Goal: Transaction & Acquisition: Purchase product/service

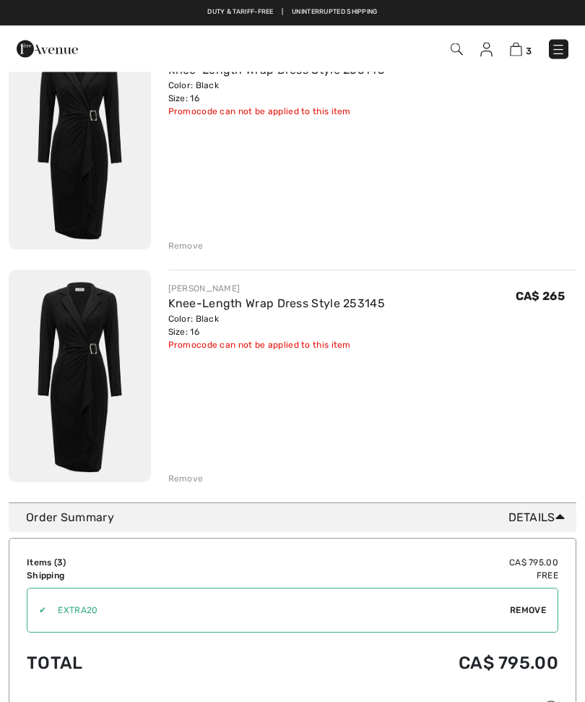
scroll to position [411, 0]
click at [172, 481] on div "Remove" at bounding box center [185, 478] width 35 height 13
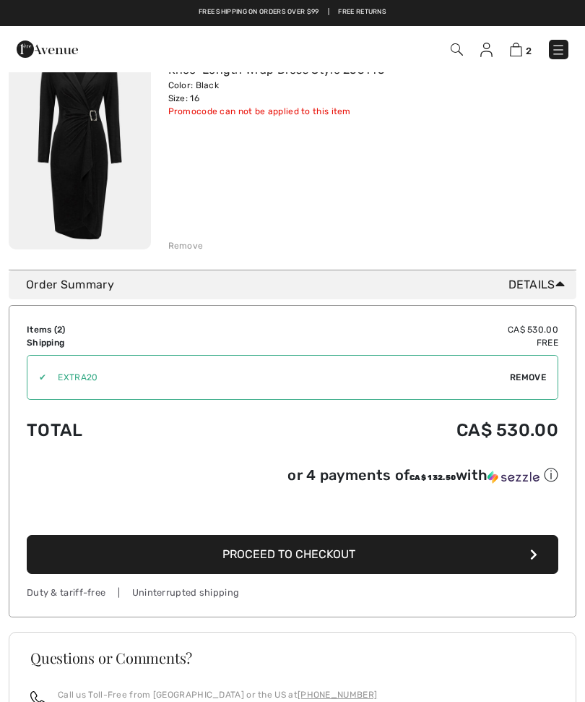
click at [173, 244] on div "Remove" at bounding box center [185, 245] width 35 height 13
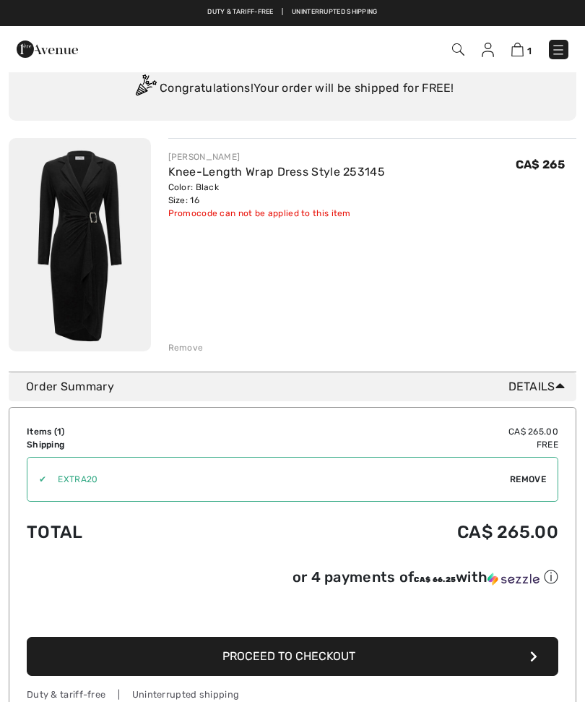
scroll to position [74, 0]
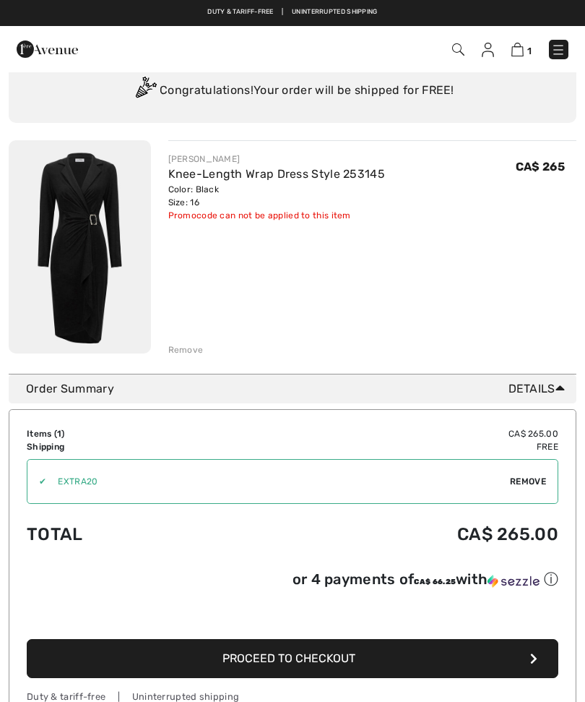
click at [527, 484] on span "Remove" at bounding box center [528, 481] width 36 height 13
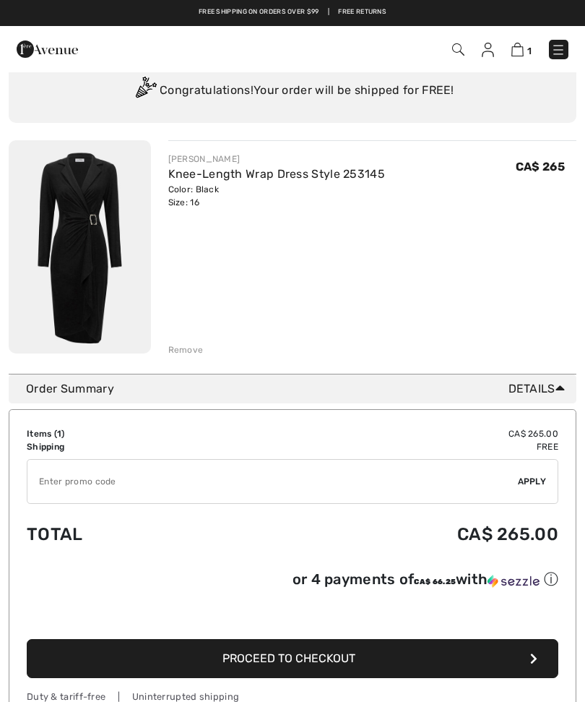
click at [56, 481] on input "TEXT" at bounding box center [272, 481] width 491 height 43
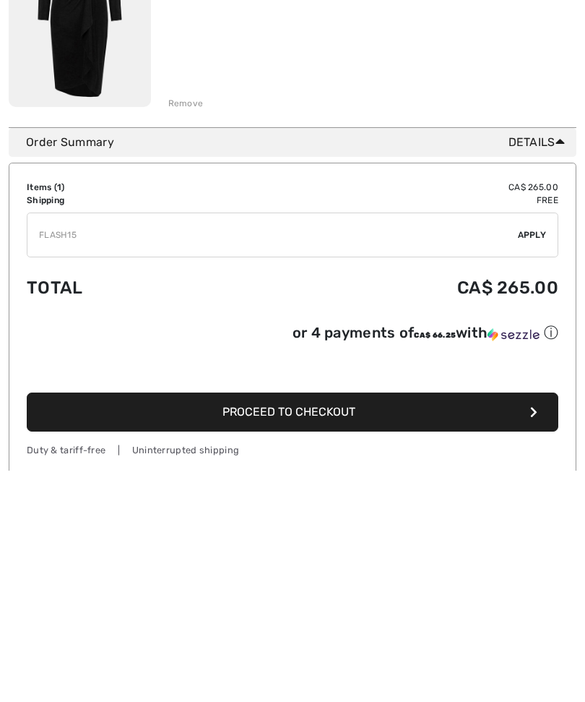
type input "FLASH15"
click at [538, 460] on span "Apply" at bounding box center [532, 466] width 29 height 13
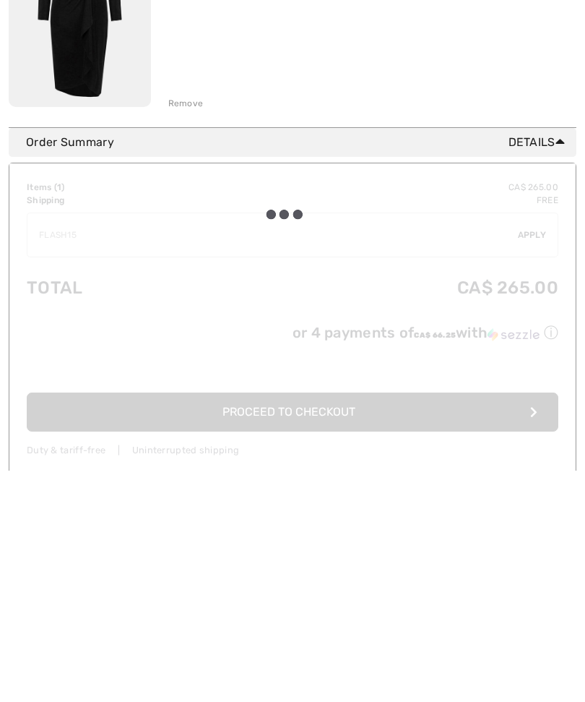
scroll to position [320, 0]
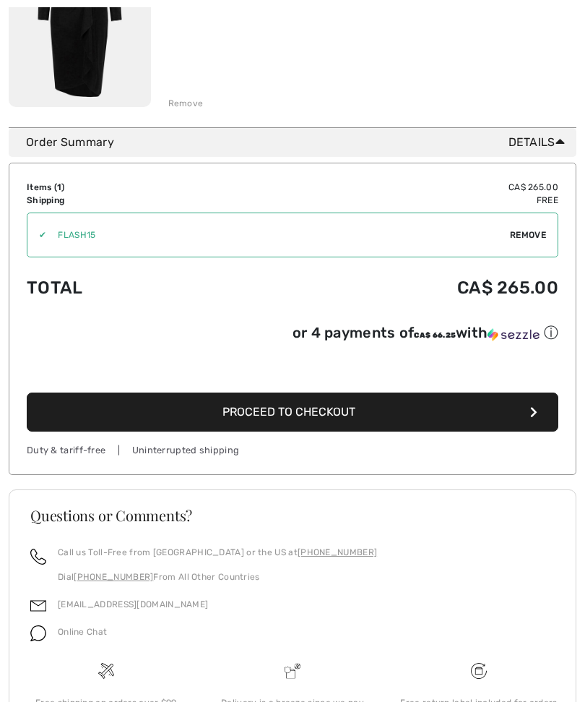
click at [538, 416] on button "Proceed to Checkout" at bounding box center [293, 411] width 532 height 39
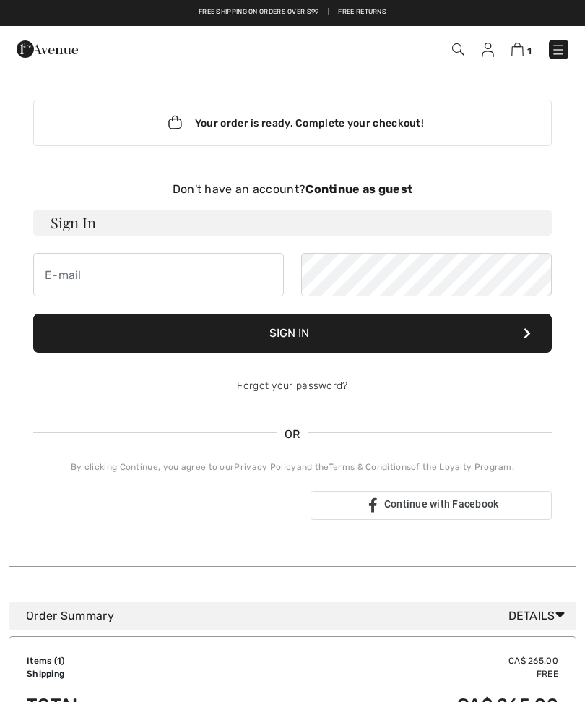
click at [381, 190] on strong "Continue as guest" at bounding box center [359, 189] width 107 height 14
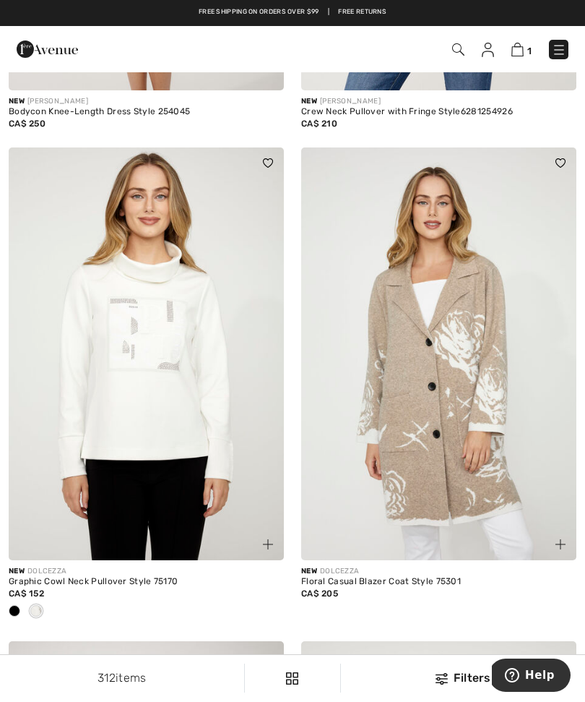
scroll to position [542, 0]
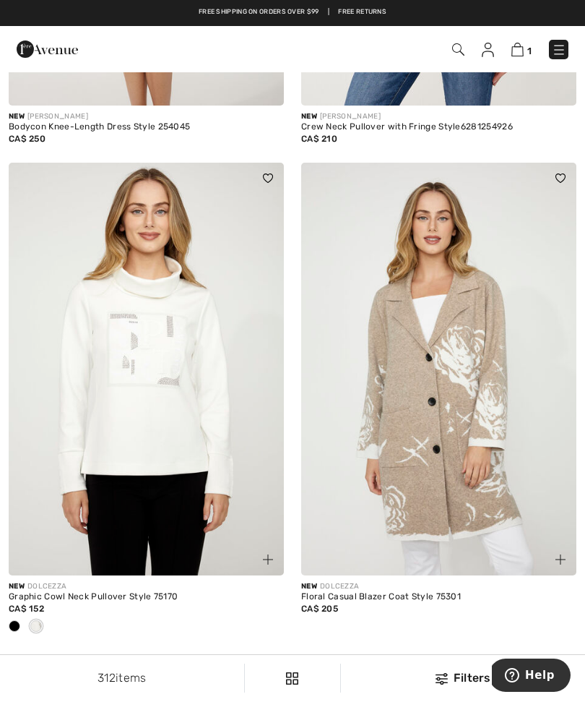
click at [520, 51] on img at bounding box center [518, 50] width 12 height 14
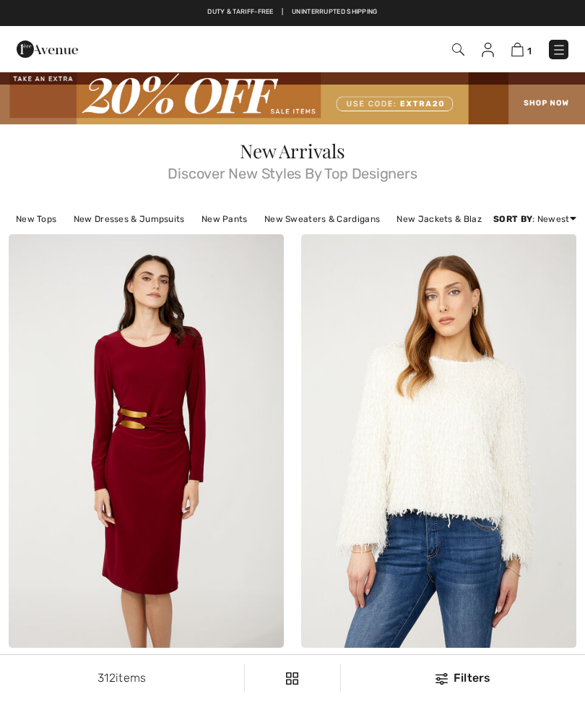
scroll to position [542, 0]
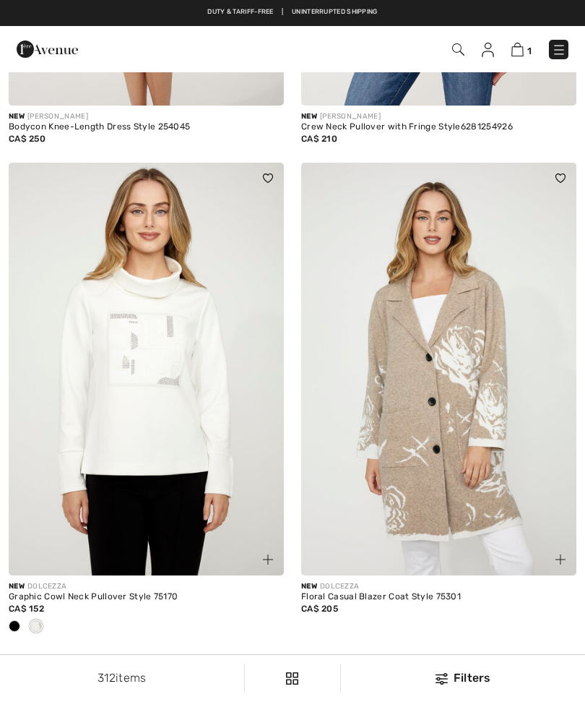
checkbox input "true"
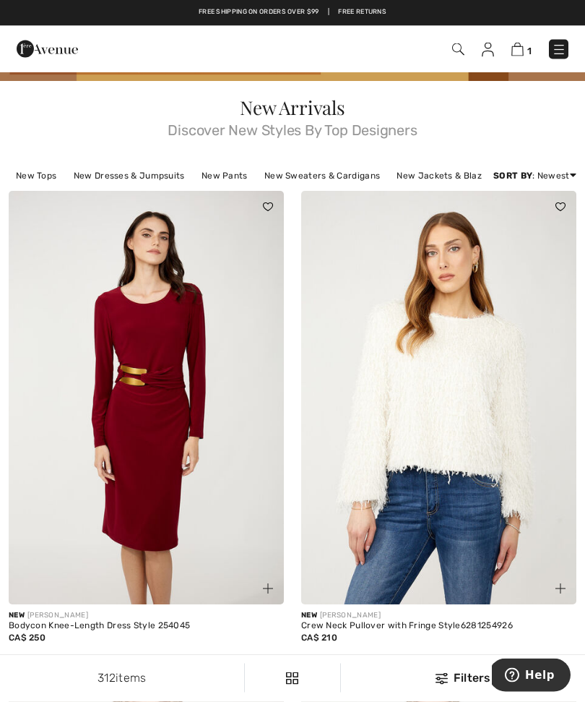
scroll to position [43, 0]
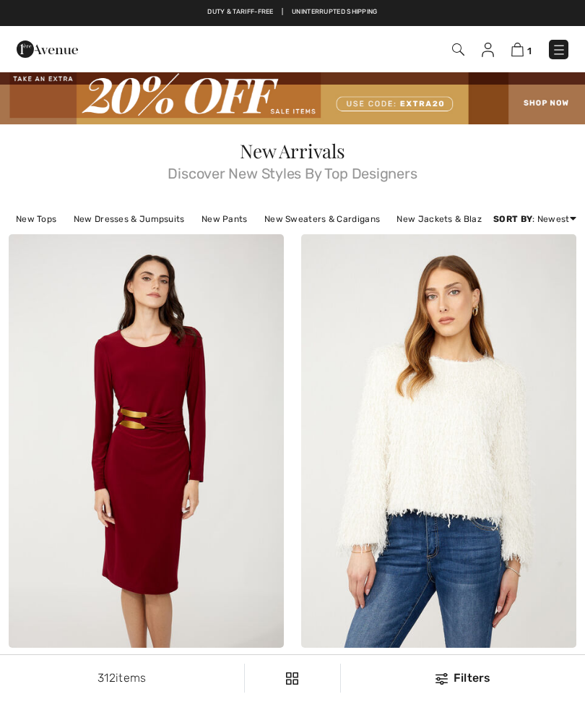
checkbox input "true"
click at [0, 414] on div "New FRANK LYMAN Bodycon Knee-Length Dress Style 254045 CA$ 250" at bounding box center [146, 469] width 293 height 470
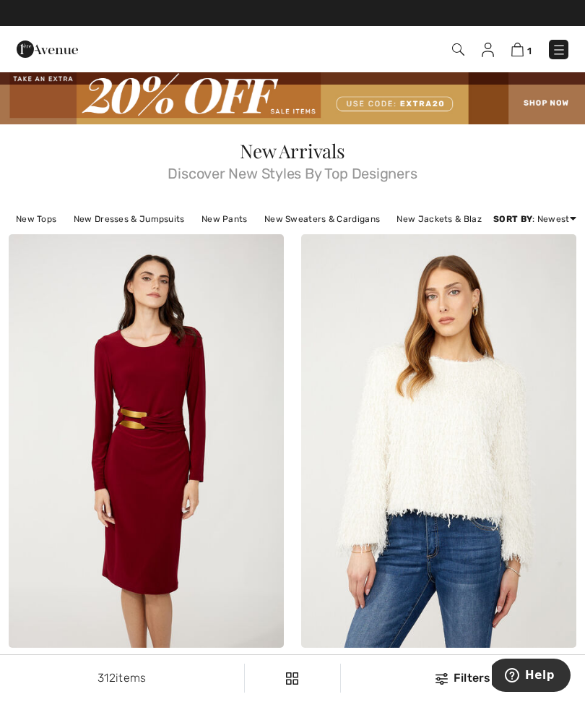
click at [520, 53] on img at bounding box center [518, 50] width 12 height 14
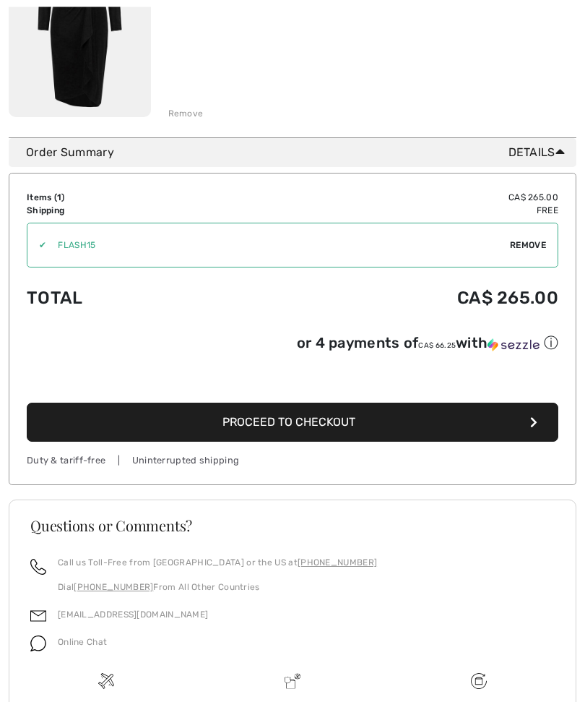
scroll to position [311, 0]
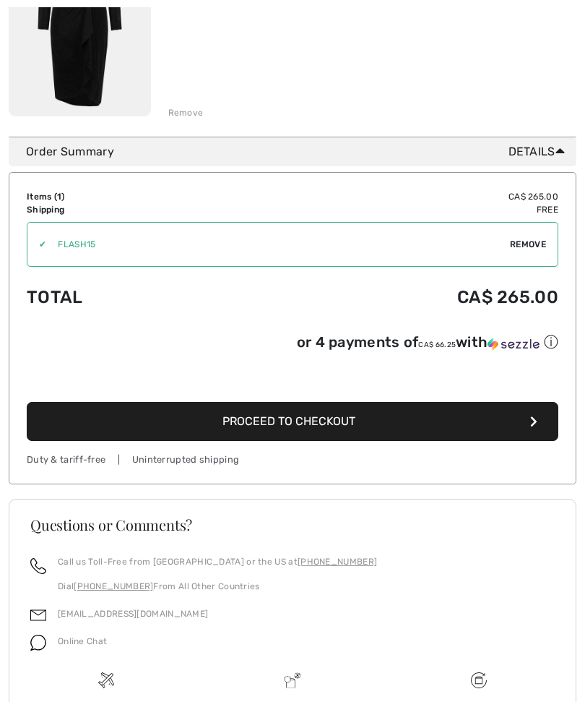
click at [545, 261] on div "✔ Apply Remove" at bounding box center [293, 244] width 532 height 45
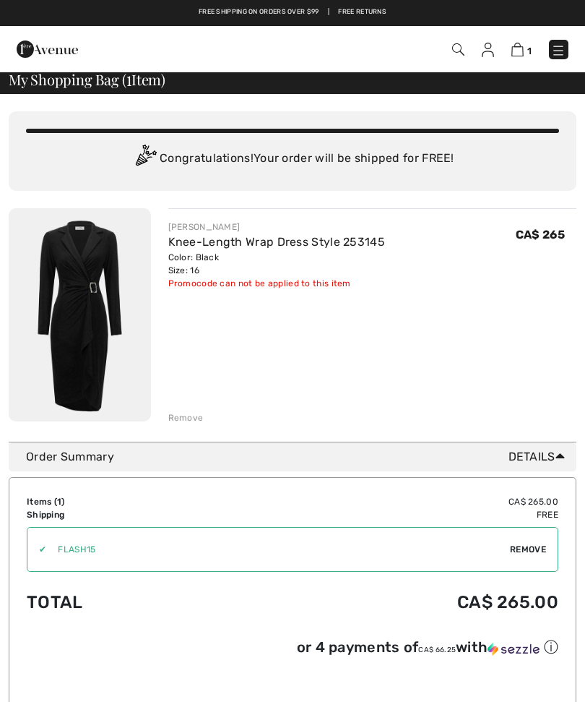
scroll to position [0, 0]
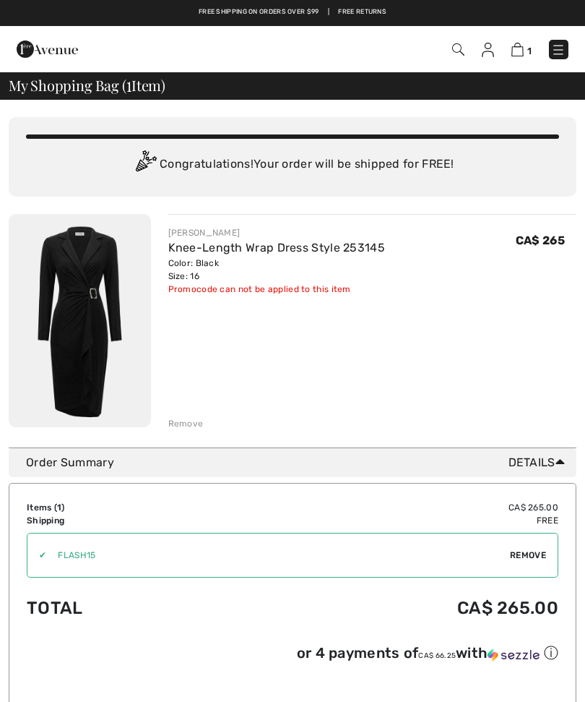
click at [305, 285] on div "Promocode can not be applied to this item" at bounding box center [277, 289] width 218 height 13
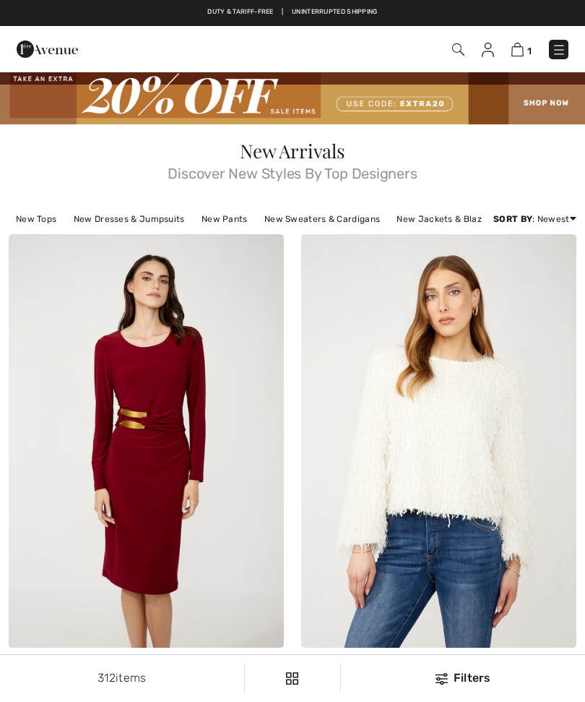
checkbox input "true"
